Goal: Find specific page/section: Find specific page/section

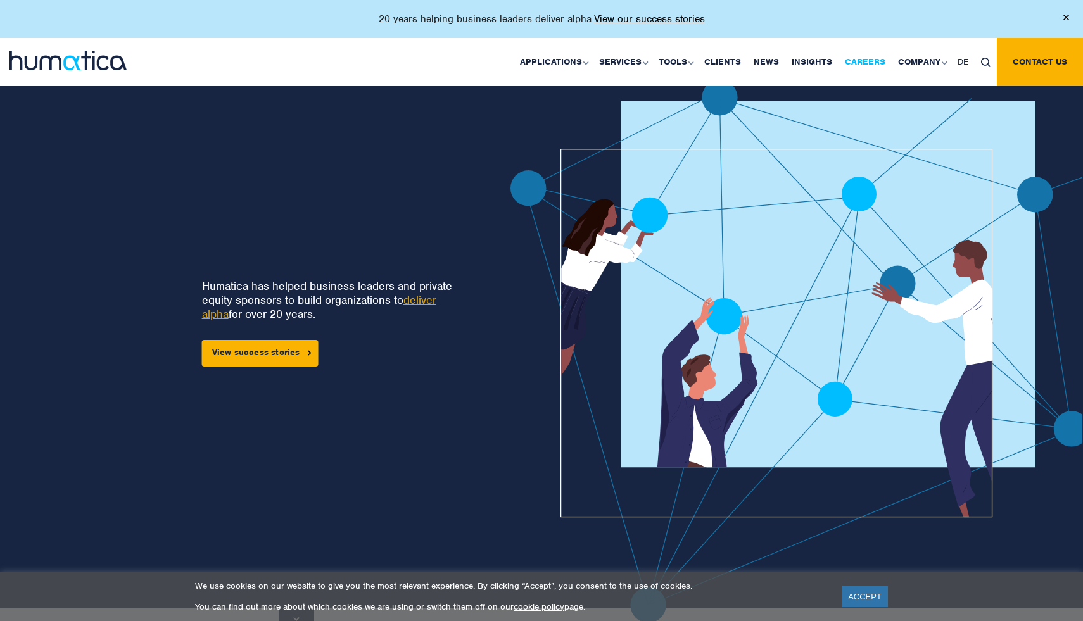
click at [878, 68] on link "Careers" at bounding box center [865, 62] width 53 height 48
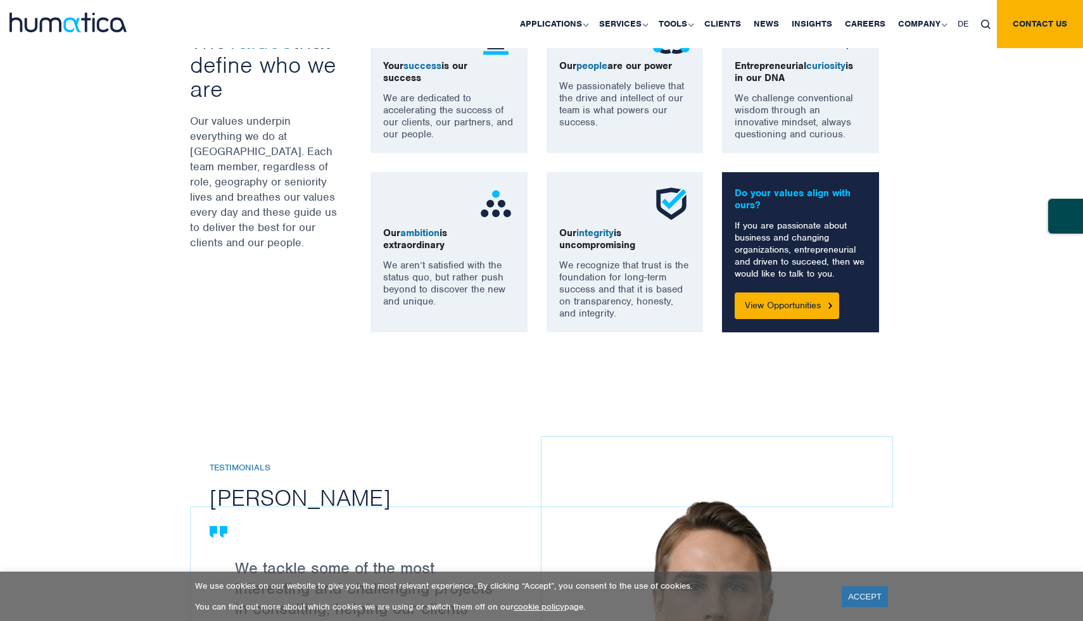
scroll to position [987, 0]
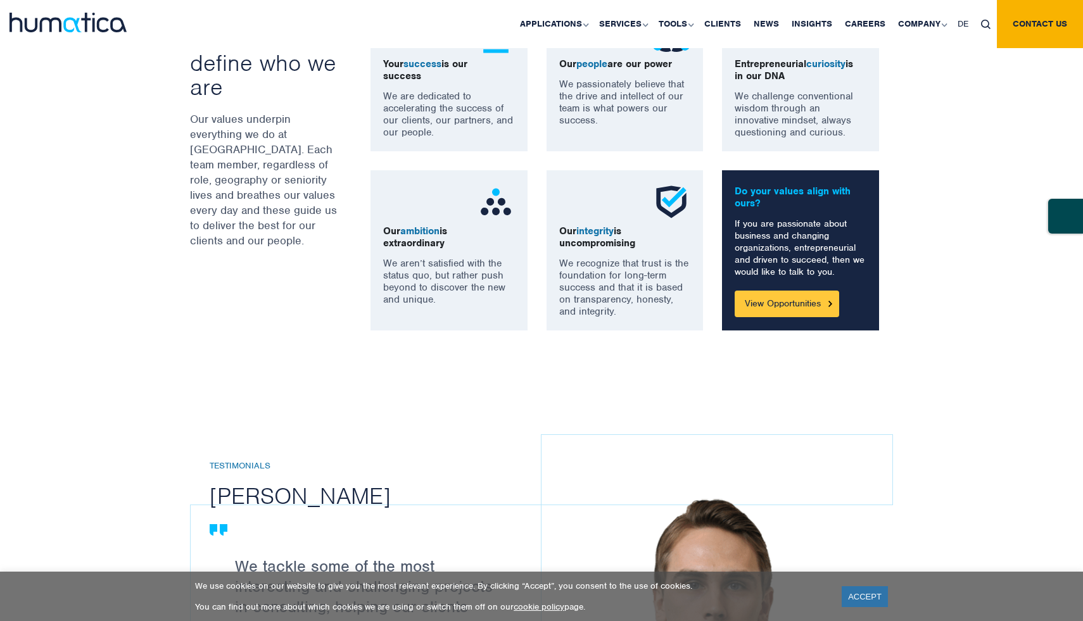
click at [741, 298] on link "View Opportunities" at bounding box center [787, 304] width 105 height 27
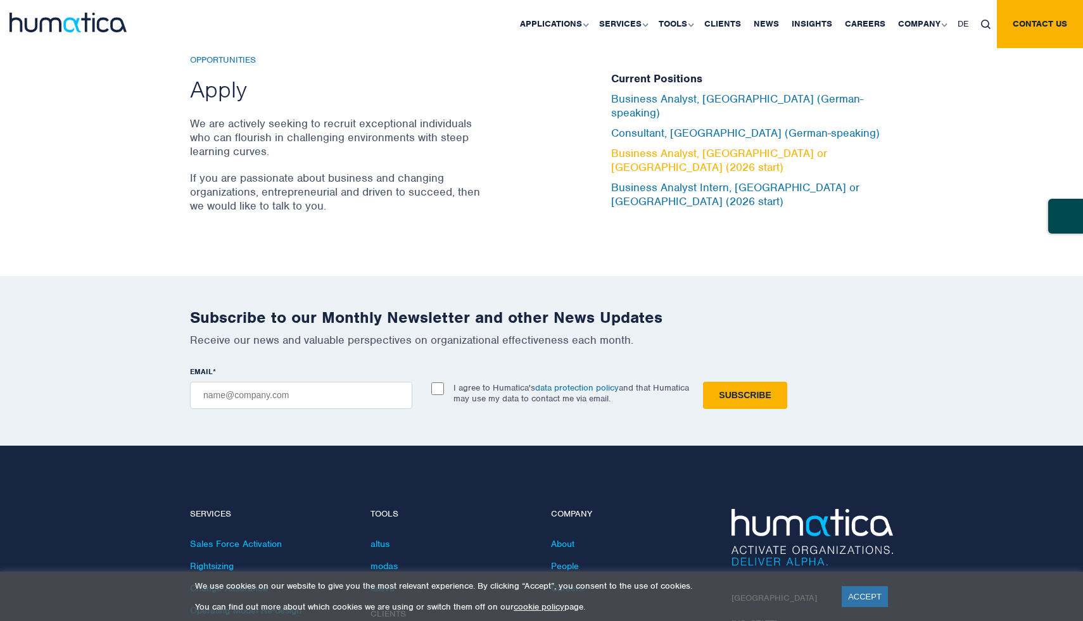
click at [647, 150] on link "Business Analyst, London or Munich (2026 start)" at bounding box center [719, 160] width 216 height 28
click at [700, 158] on link "Business Analyst, London or Munich (2026 start)" at bounding box center [719, 160] width 216 height 28
